Goal: Information Seeking & Learning: Learn about a topic

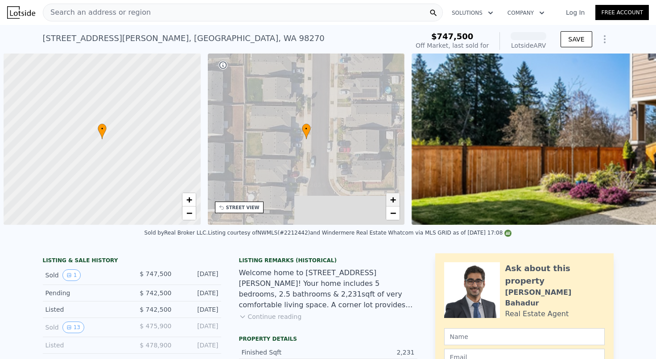
scroll to position [0, 4]
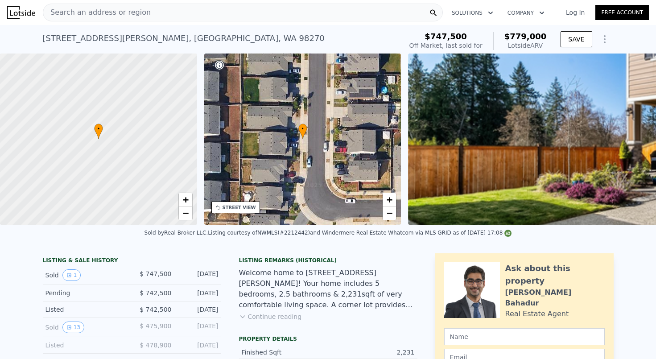
click at [399, 242] on div "Sold by Real Broker LLC . Listing courtesy of NWMLS (#2212442) and Windermere R…" at bounding box center [328, 235] width 656 height 21
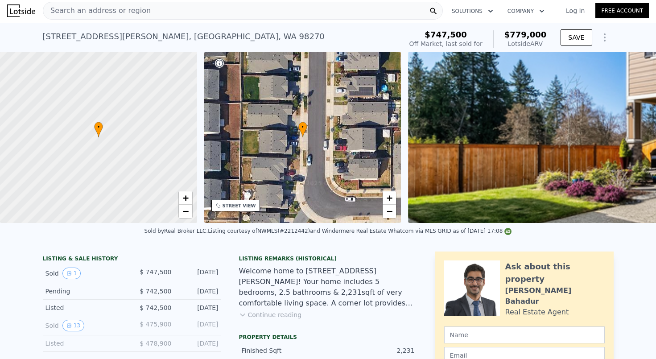
scroll to position [1, 0]
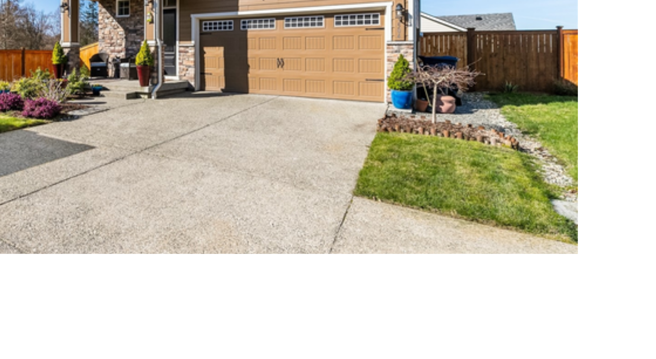
click at [86, 45] on img at bounding box center [165, 108] width 326 height 217
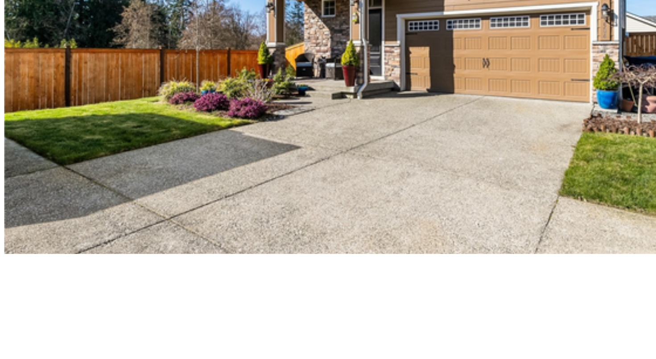
click at [49, 11] on img at bounding box center [165, 108] width 326 height 217
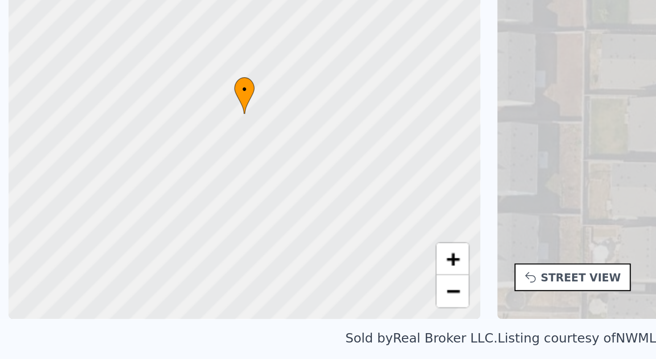
scroll to position [0, 4]
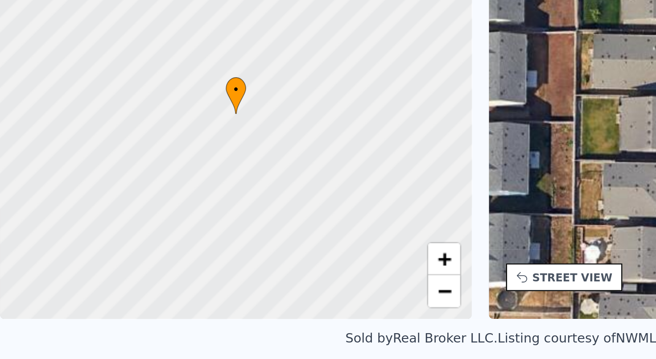
click at [107, 225] on div "Sold by Real Broker LLC . Listing courtesy of NWMLS (#2212442) and Windermere R…" at bounding box center [328, 235] width 656 height 21
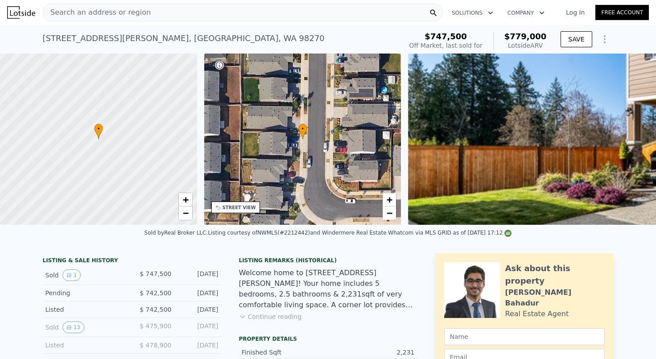
click at [385, 279] on div "Welcome home to [STREET_ADDRESS][PERSON_NAME]! Your home includes 5 bedrooms, 2…" at bounding box center [328, 289] width 178 height 43
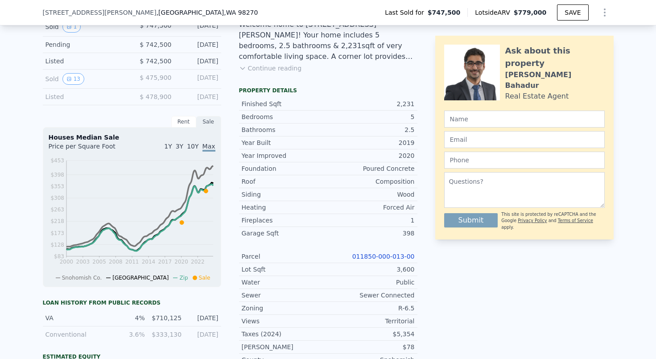
scroll to position [256, 0]
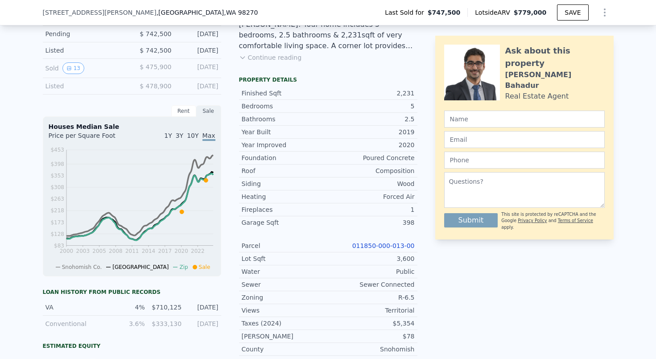
click at [408, 245] on link "011850-000-013-00" at bounding box center [383, 245] width 62 height 7
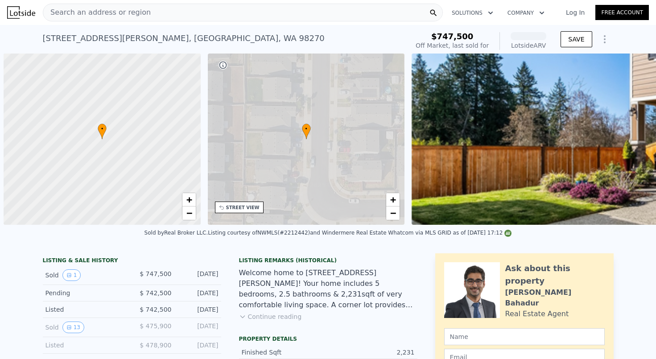
scroll to position [0, 4]
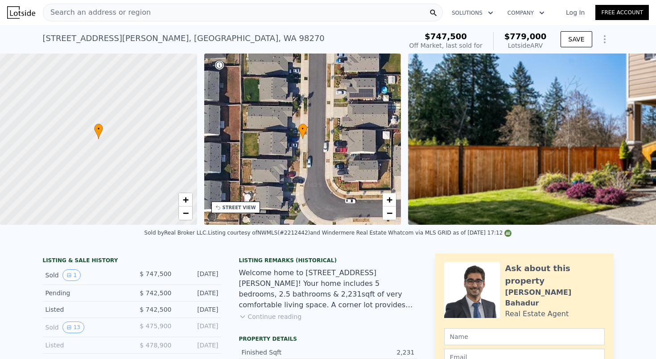
click at [141, 16] on div "Search an address or region" at bounding box center [243, 13] width 400 height 18
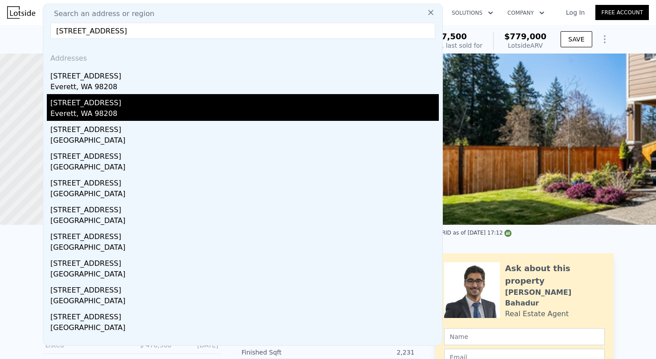
type input "10422 3RD AVE SE UNI"
click at [103, 113] on div "Everett, WA 98208" at bounding box center [244, 114] width 389 height 12
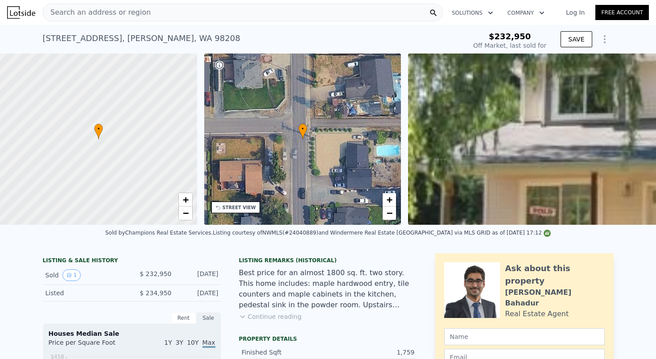
click at [309, 268] on div "Best price for an almost 1800 sq. ft. two story. This home includes: maple hard…" at bounding box center [328, 289] width 178 height 43
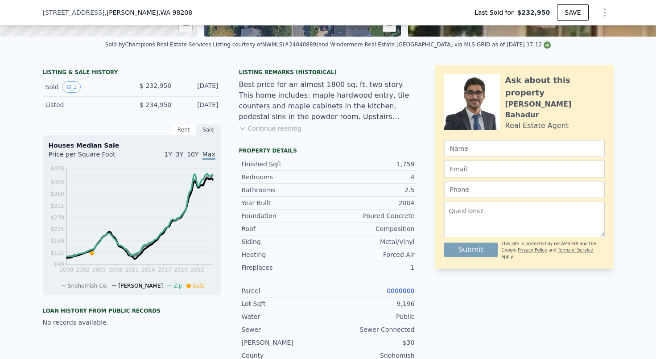
scroll to position [189, 0]
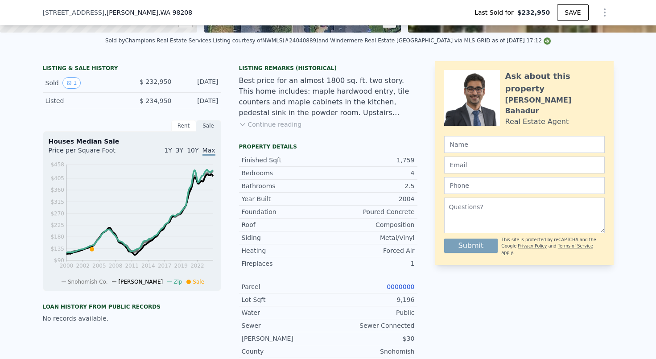
click at [289, 127] on button "Continue reading" at bounding box center [270, 124] width 63 height 9
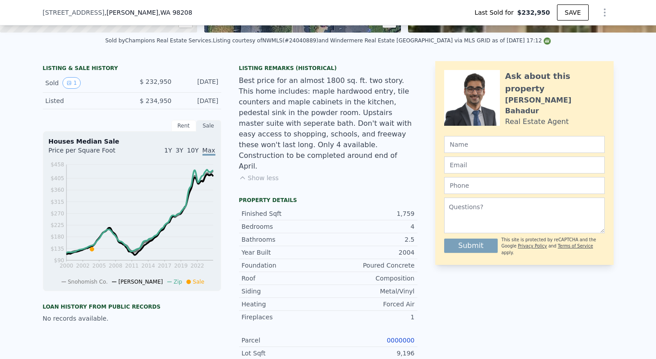
click at [345, 144] on div "Best price for an almost 1800 sq. ft. two story. This home includes: maple hard…" at bounding box center [328, 123] width 178 height 96
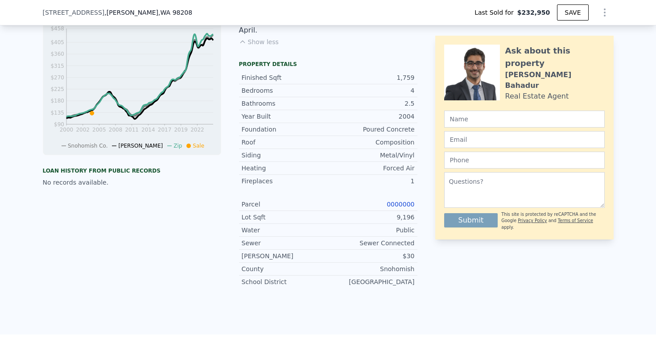
scroll to position [327, 0]
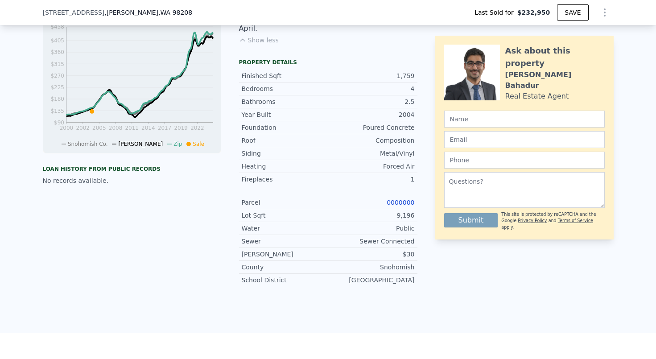
click at [404, 199] on link "0000000" at bounding box center [401, 202] width 28 height 7
click at [373, 288] on div "LISTING & SALE HISTORY Sold 1 $ 232,950 Jul 5, 2004 Listed $ 234,950 Mar 29, 20…" at bounding box center [328, 124] width 656 height 417
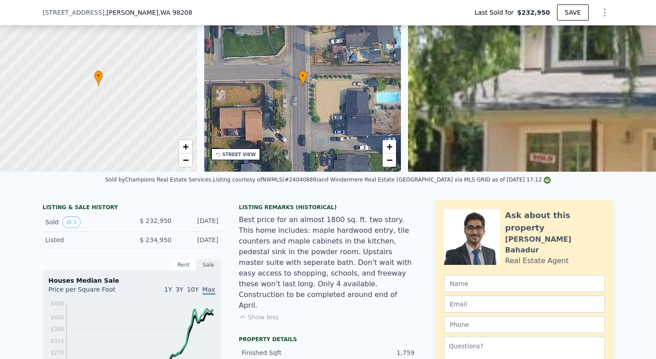
scroll to position [-17, 0]
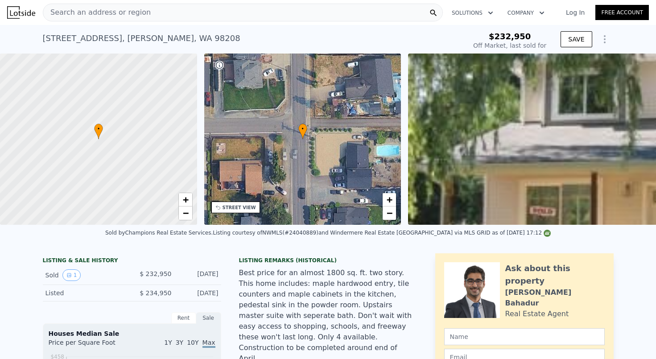
click at [121, 17] on div "Search an address or region Solutions Company Open main menu Log In Free Accoun…" at bounding box center [328, 179] width 656 height 359
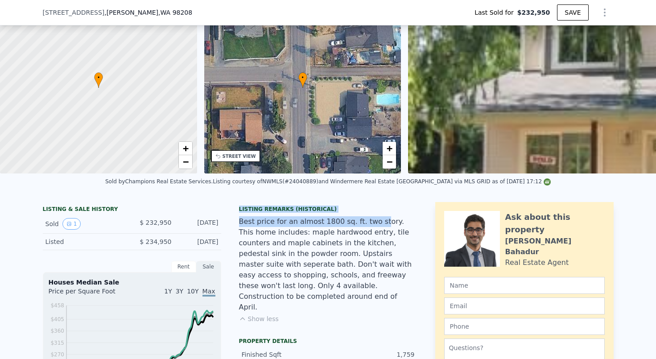
scroll to position [47, 0]
